Goal: Entertainment & Leisure: Consume media (video, audio)

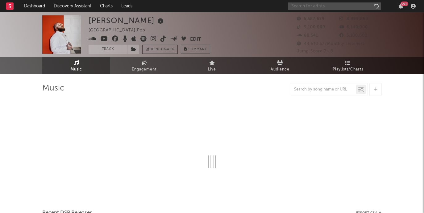
click at [335, 7] on input "text" at bounding box center [334, 6] width 92 height 8
type input "buni"
select select "6m"
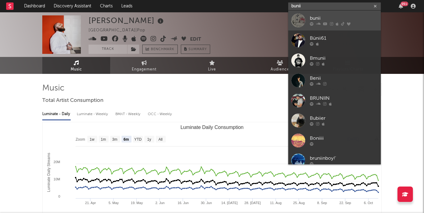
type input "bunii"
click at [314, 18] on div "bunii" at bounding box center [344, 18] width 68 height 7
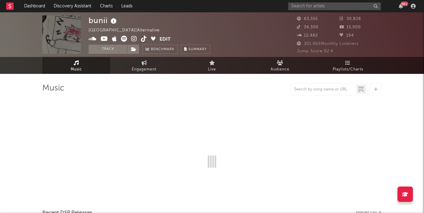
select select "6m"
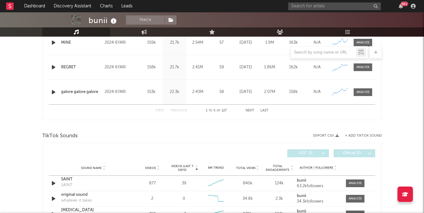
scroll to position [384, 0]
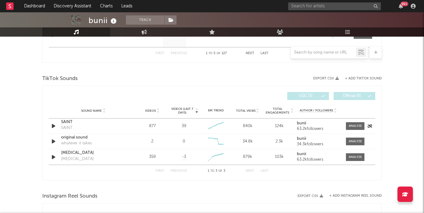
click at [54, 124] on icon "button" at bounding box center [53, 126] width 6 height 8
click at [69, 122] on div "SAINT" at bounding box center [93, 122] width 64 height 6
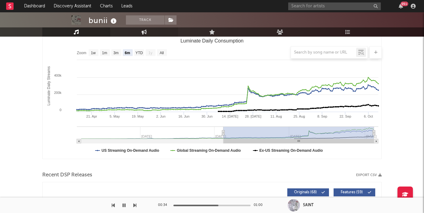
scroll to position [0, 0]
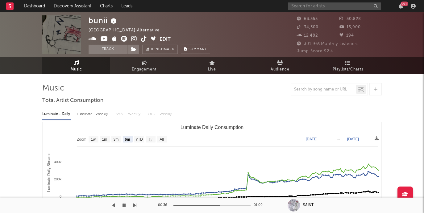
click at [146, 38] on icon at bounding box center [144, 39] width 6 height 6
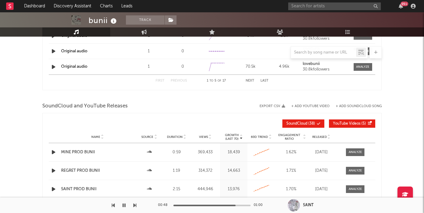
scroll to position [618, 0]
